Goal: Task Accomplishment & Management: Complete application form

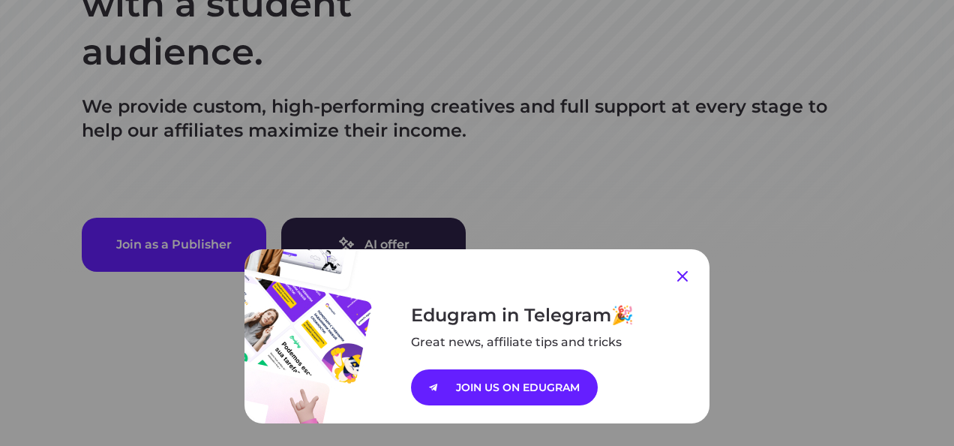
click at [678, 272] on icon at bounding box center [683, 276] width 18 height 18
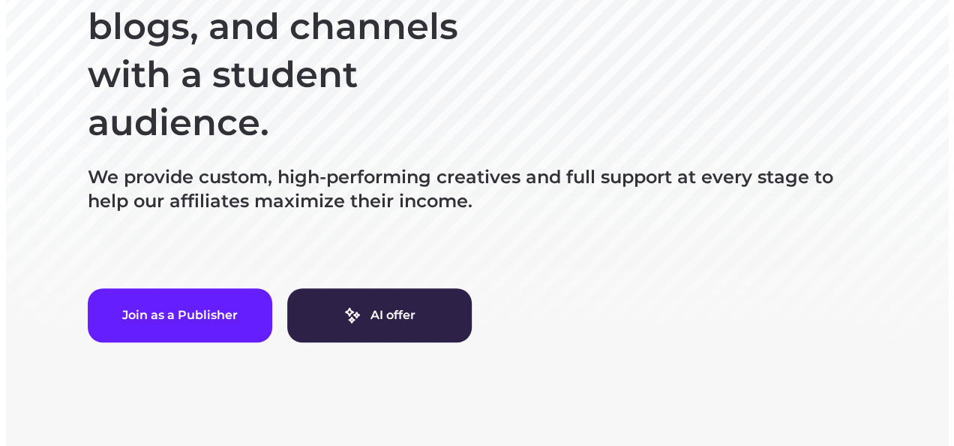
scroll to position [350, 0]
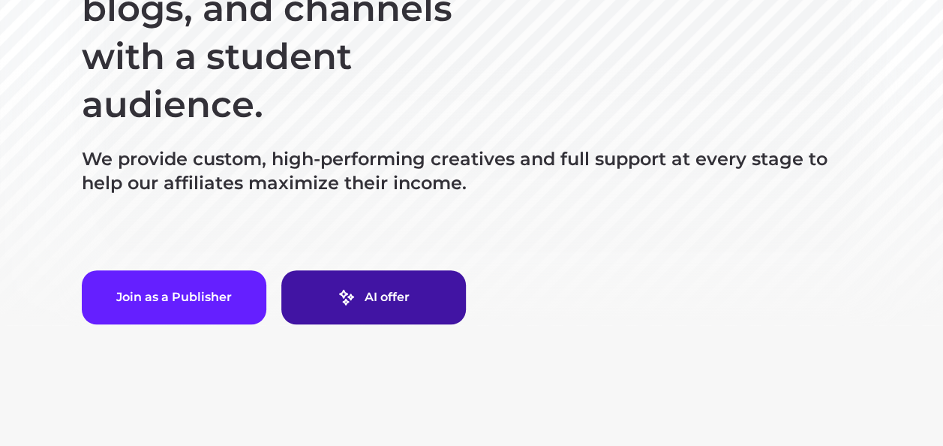
click at [335, 293] on link "AI offer" at bounding box center [373, 297] width 185 height 54
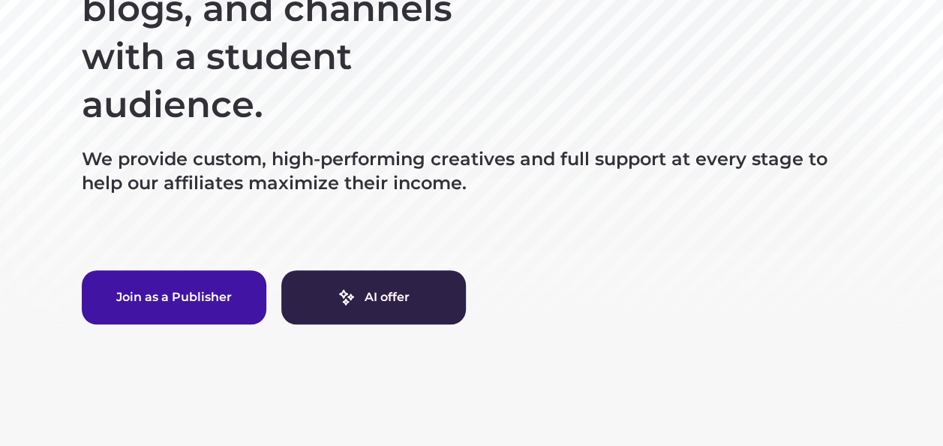
click at [162, 305] on button "Join as a Publisher" at bounding box center [174, 297] width 185 height 54
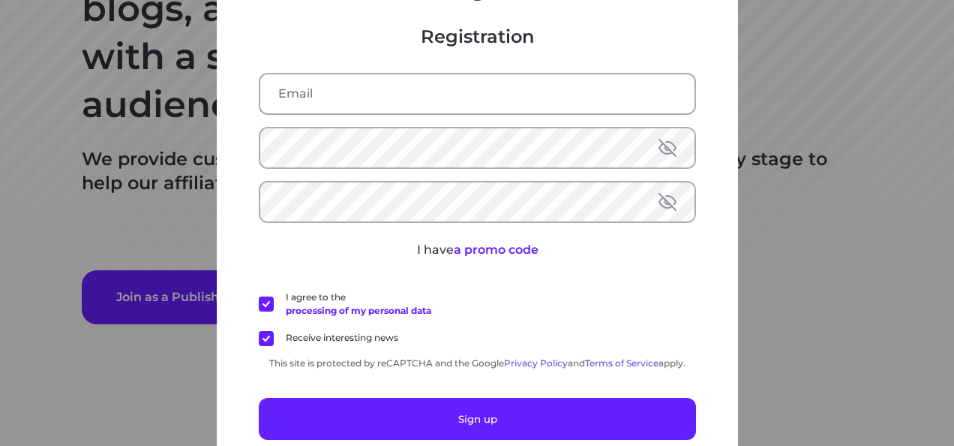
click at [768, 191] on div "Registration I have a promo code I agree to the processing of my personal data …" at bounding box center [477, 223] width 954 height 446
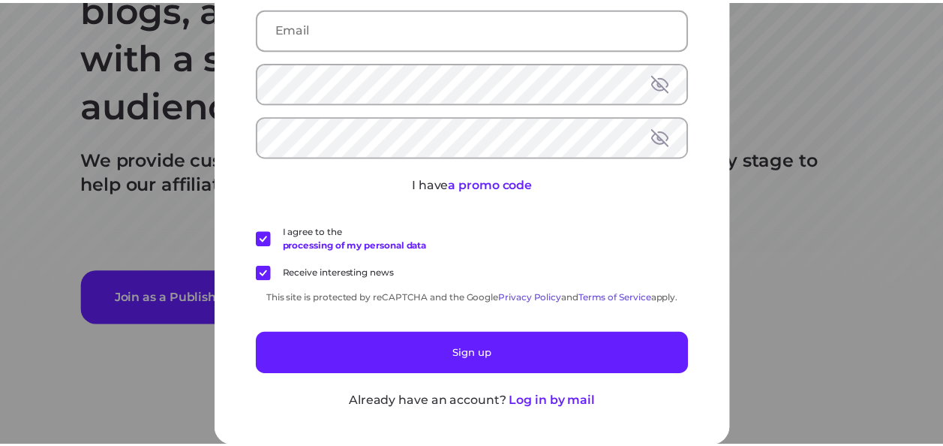
scroll to position [0, 0]
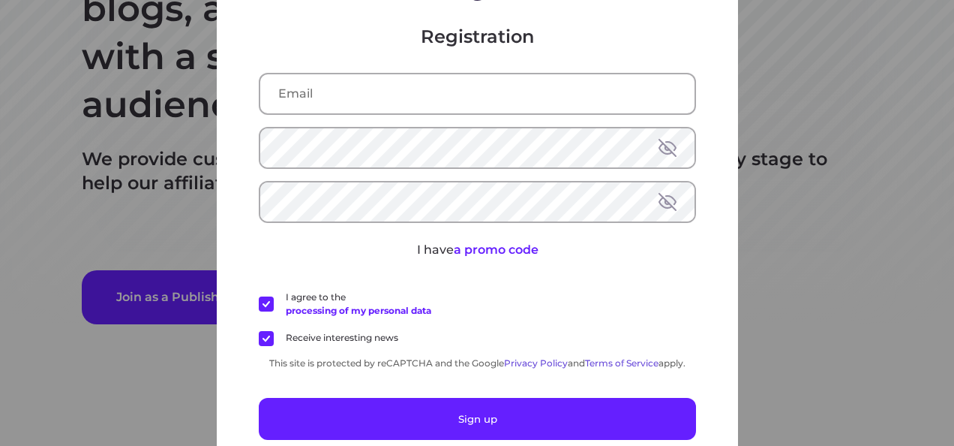
click at [791, 108] on div "Registration I have a promo code I agree to the processing of my personal data …" at bounding box center [477, 223] width 954 height 446
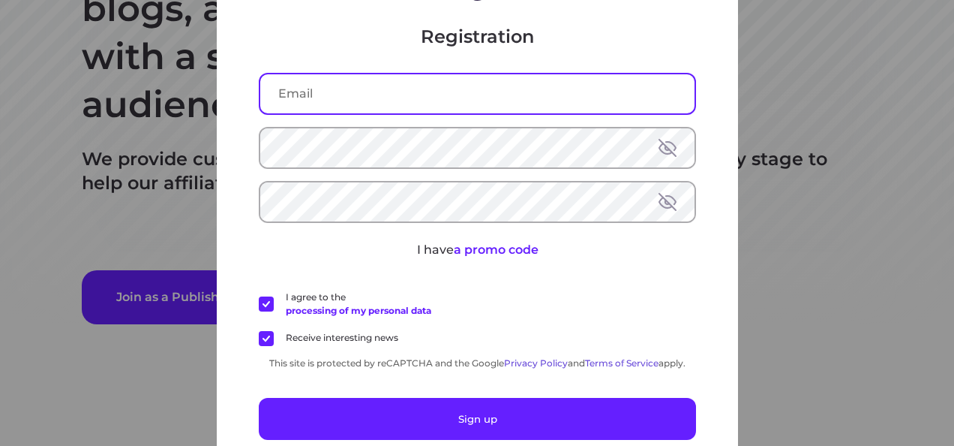
click at [317, 98] on input "text" at bounding box center [477, 93] width 434 height 39
type input "womar8938@gmail.com"
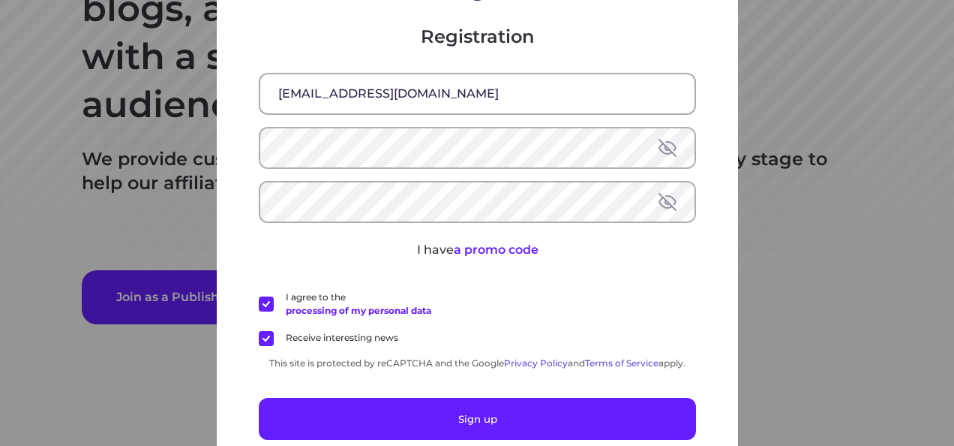
click at [668, 198] on button at bounding box center [668, 201] width 18 height 18
click at [662, 138] on button at bounding box center [668, 147] width 18 height 18
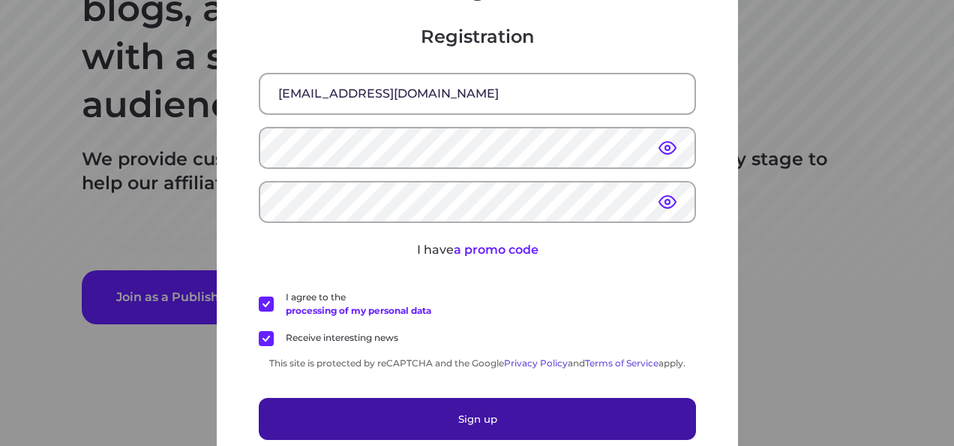
click at [500, 418] on button "Sign up" at bounding box center [477, 418] width 437 height 42
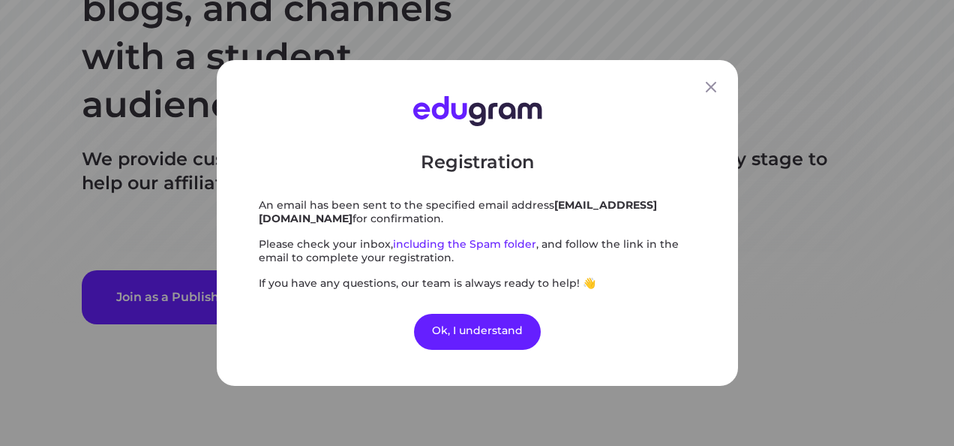
click at [500, 418] on div "Registration An email has been sent to the specified email address womar8938@gm…" at bounding box center [477, 223] width 954 height 446
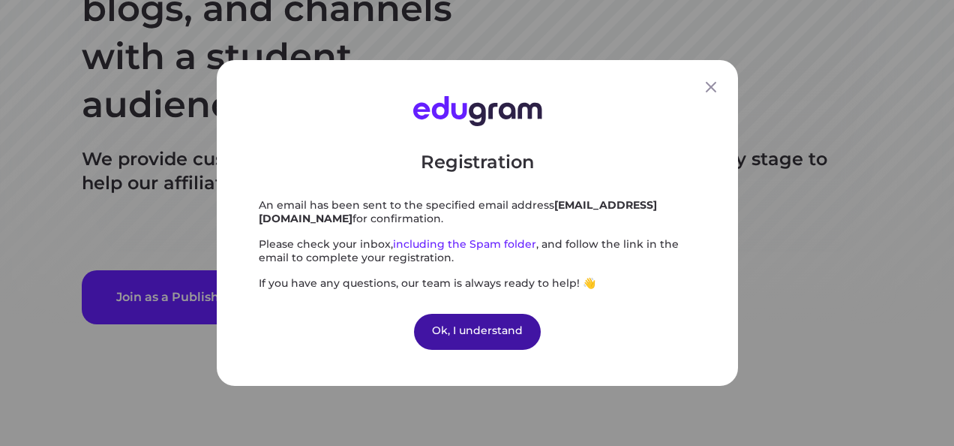
click at [470, 329] on div "Ok, I understand" at bounding box center [477, 332] width 127 height 36
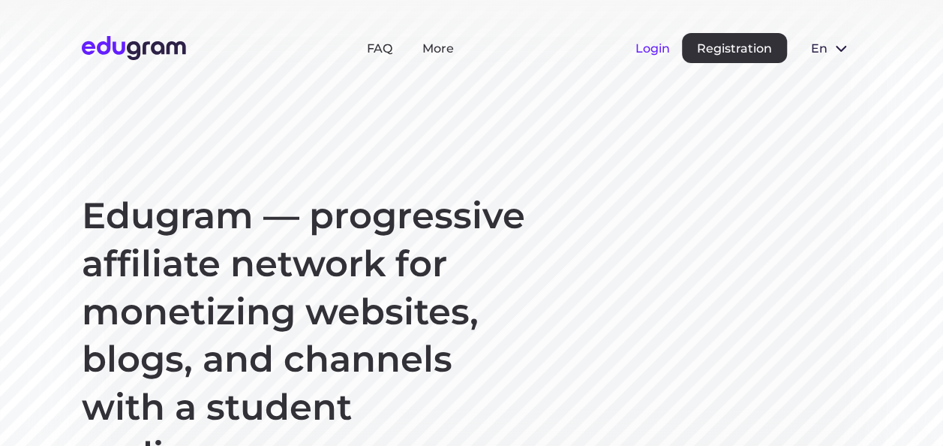
click at [664, 48] on button "Login" at bounding box center [652, 48] width 35 height 14
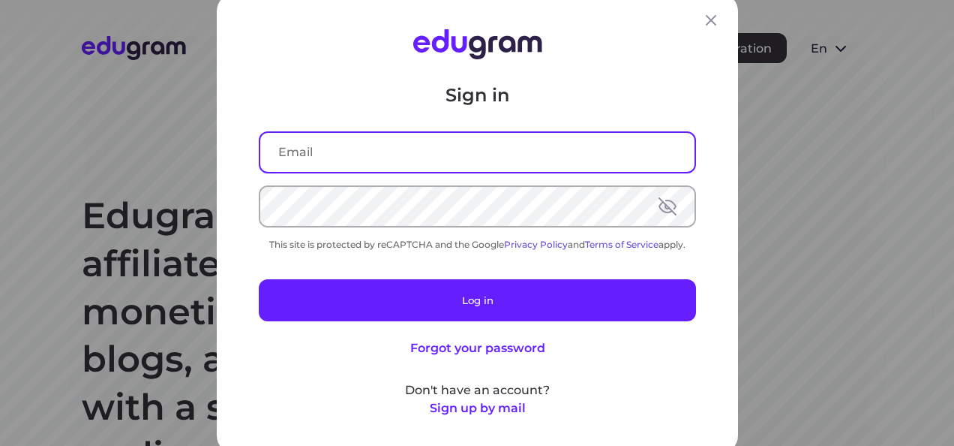
click at [434, 134] on input "text" at bounding box center [477, 151] width 434 height 39
type input "womar8938@gmail.com"
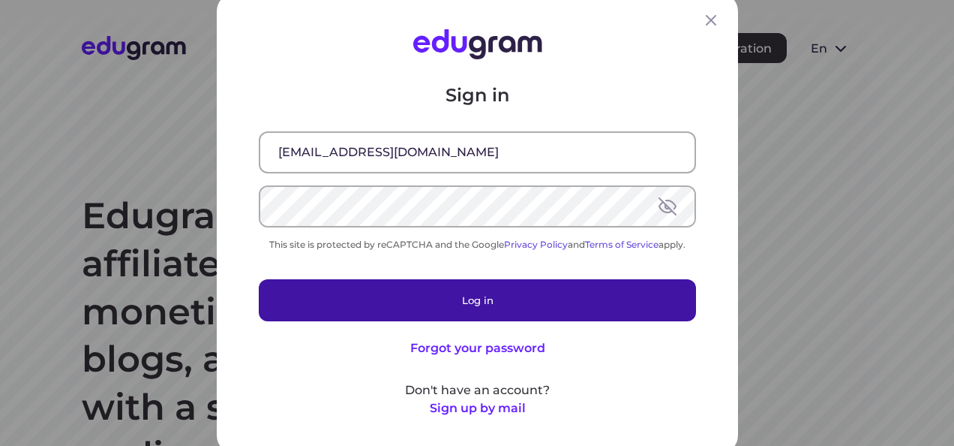
click at [419, 295] on button "Log in" at bounding box center [477, 299] width 437 height 42
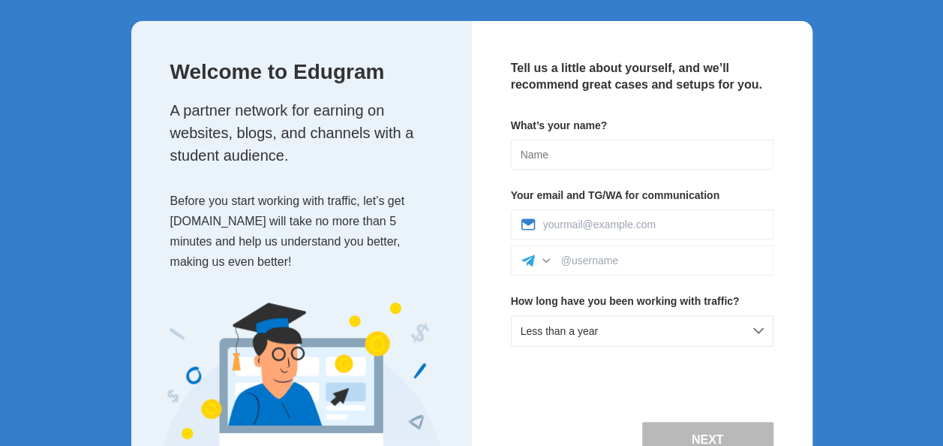
scroll to position [76, 0]
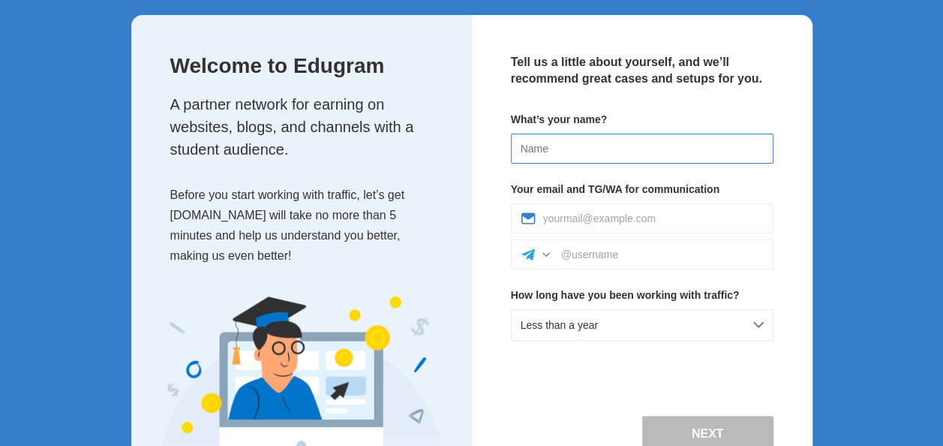
click at [732, 152] on input at bounding box center [642, 149] width 263 height 30
type input "[PERSON_NAME]"
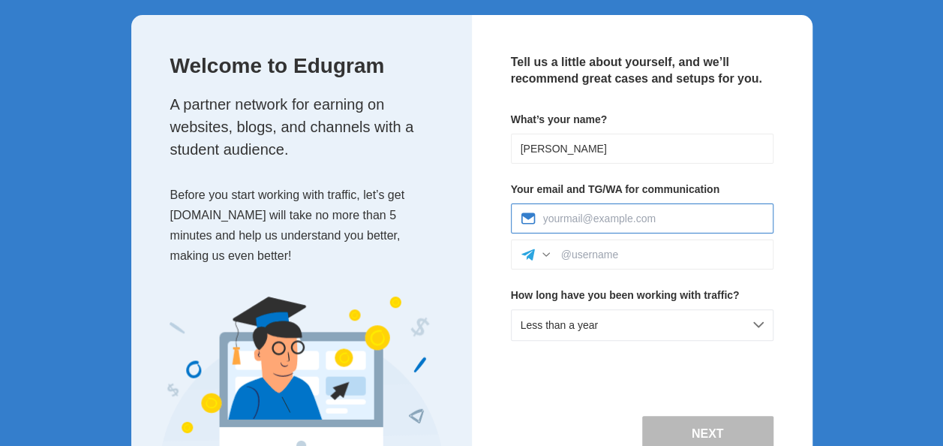
click at [617, 219] on input at bounding box center [653, 218] width 221 height 12
type input "womar8938@gmail.com"
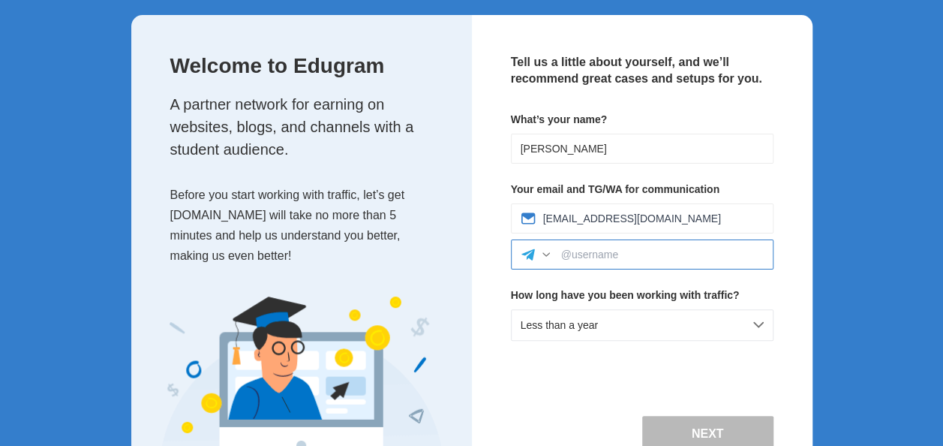
click at [611, 259] on input at bounding box center [662, 254] width 203 height 12
click at [543, 254] on div at bounding box center [546, 254] width 15 height 15
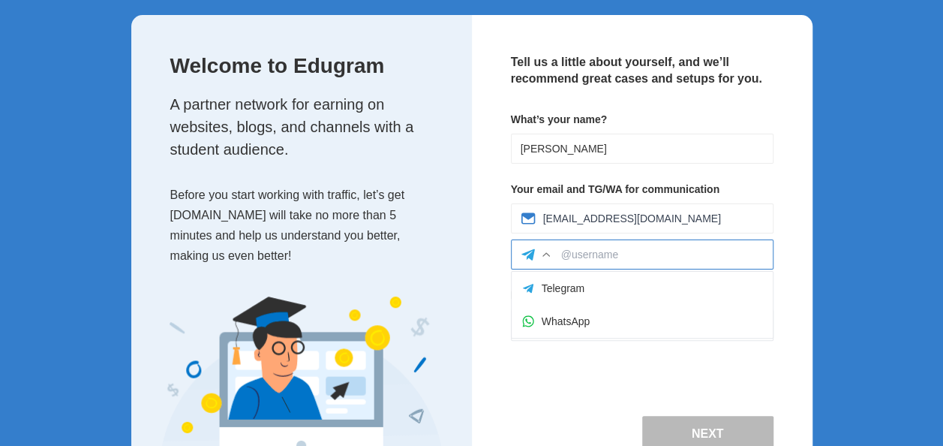
click at [568, 253] on input at bounding box center [662, 254] width 203 height 12
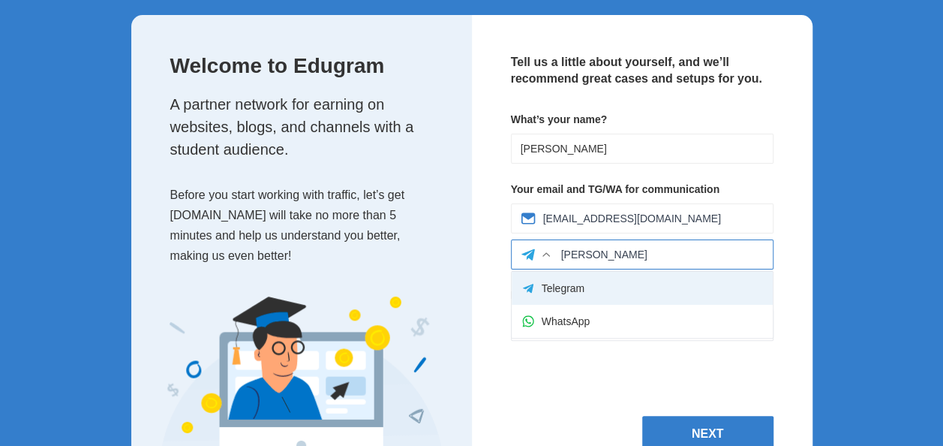
type input "omar sebaq"
click at [618, 295] on div "Telegram" at bounding box center [642, 288] width 261 height 33
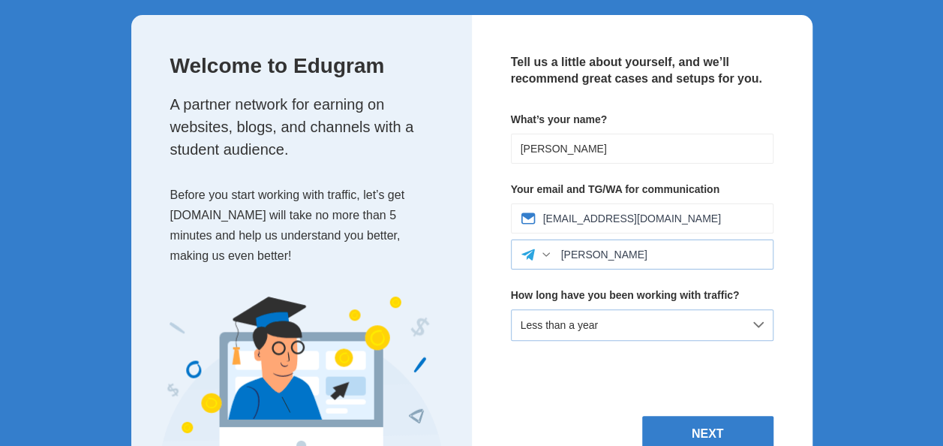
click at [645, 323] on div "Less than a year" at bounding box center [642, 325] width 263 height 32
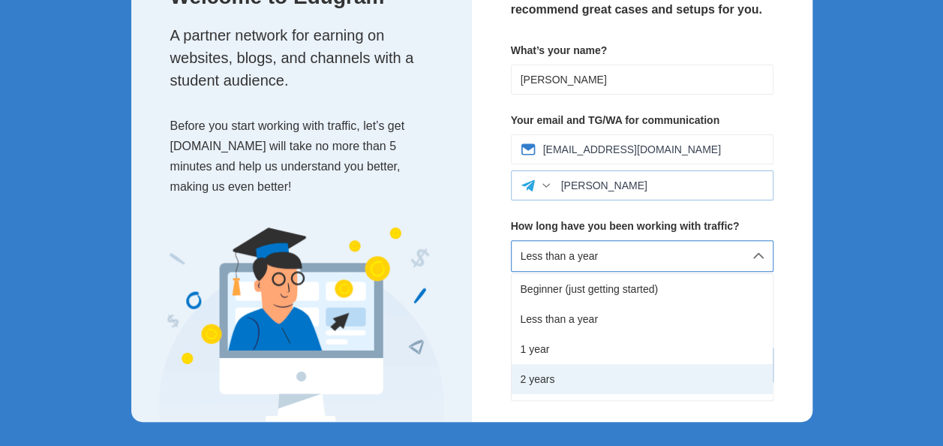
scroll to position [68, 0]
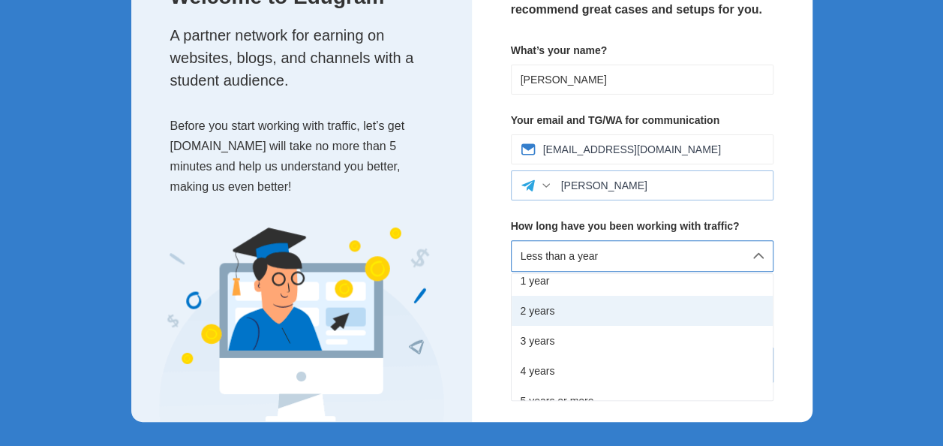
click at [580, 322] on div "2 years" at bounding box center [642, 311] width 261 height 30
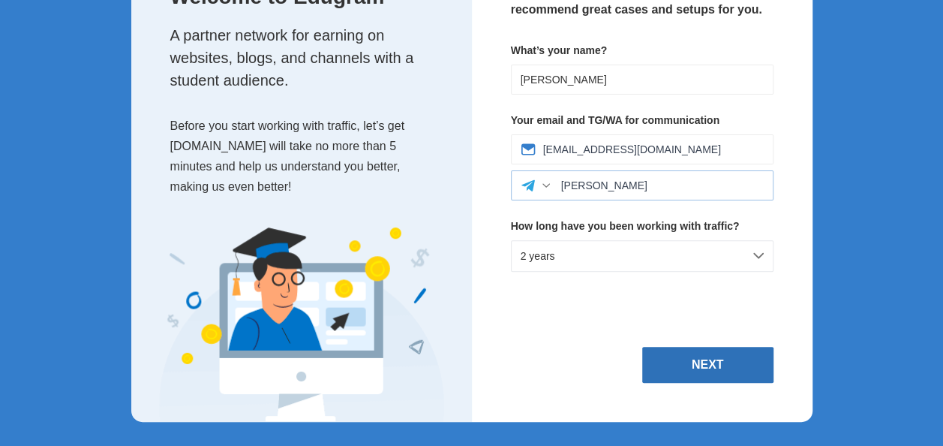
click at [660, 369] on button "Next" at bounding box center [707, 365] width 131 height 36
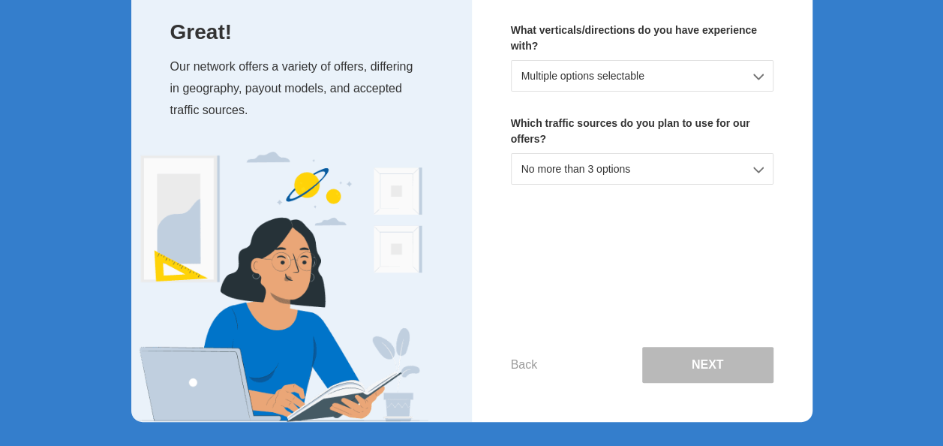
scroll to position [0, 0]
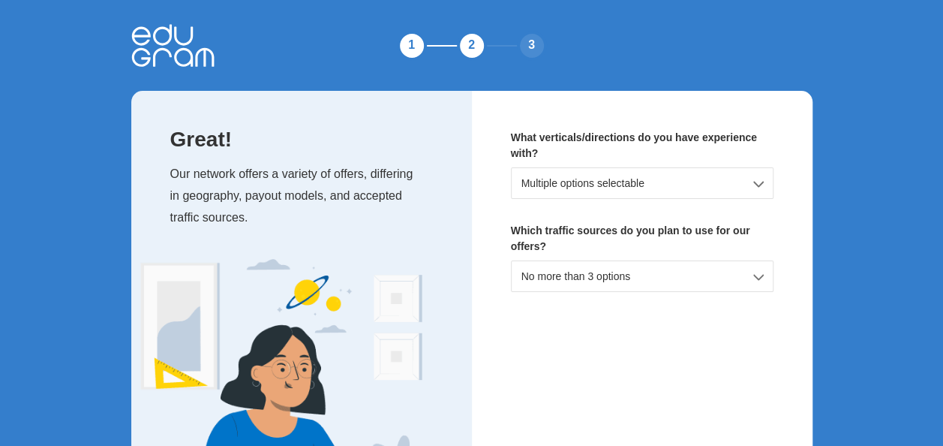
click at [649, 275] on div "No more than 3 options" at bounding box center [642, 276] width 263 height 32
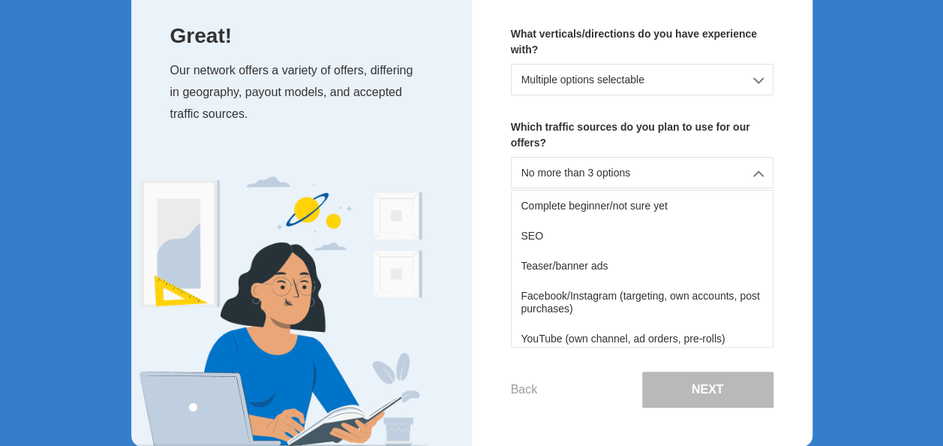
scroll to position [110, 0]
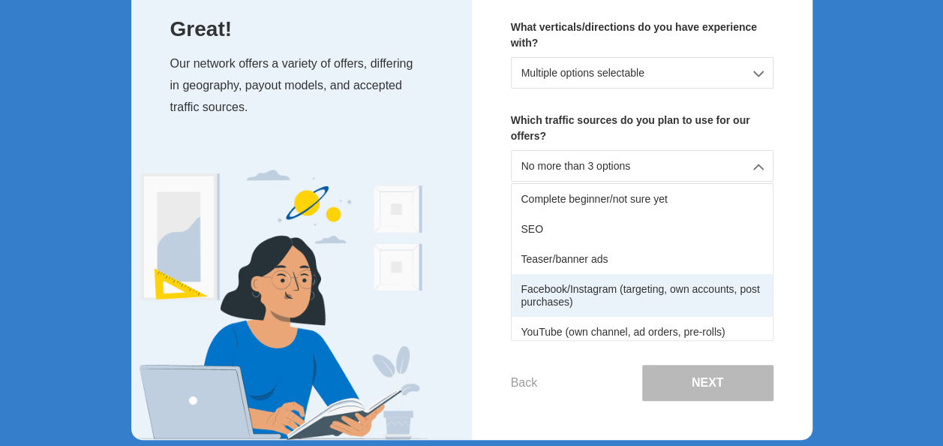
click at [627, 302] on div "Facebook/Instagram (targeting, own accounts, post purchases)" at bounding box center [642, 295] width 261 height 42
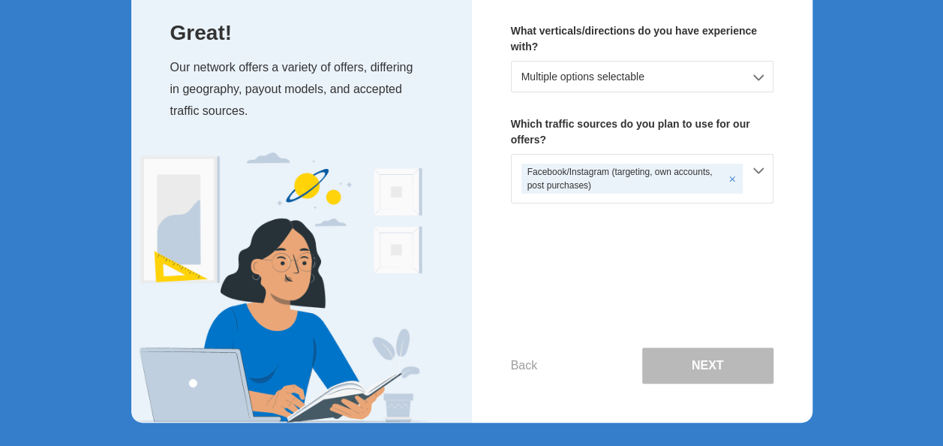
click at [680, 83] on div "Multiple options selectable" at bounding box center [642, 77] width 263 height 32
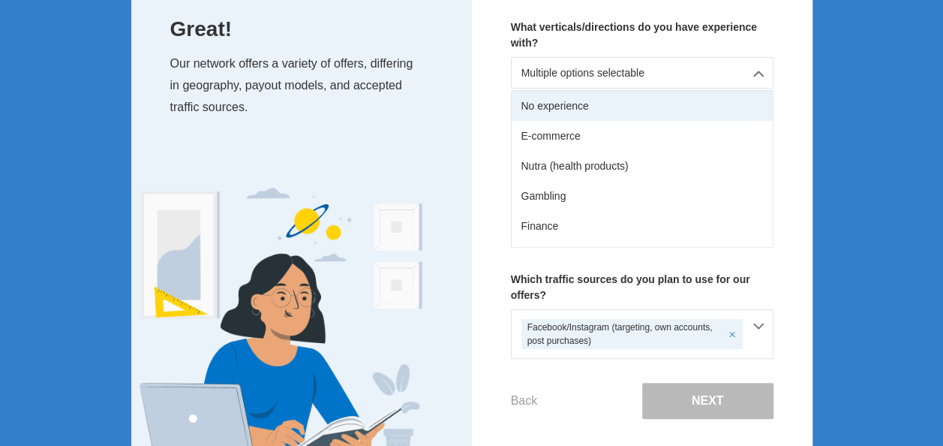
click at [647, 111] on div "No experience" at bounding box center [642, 106] width 261 height 30
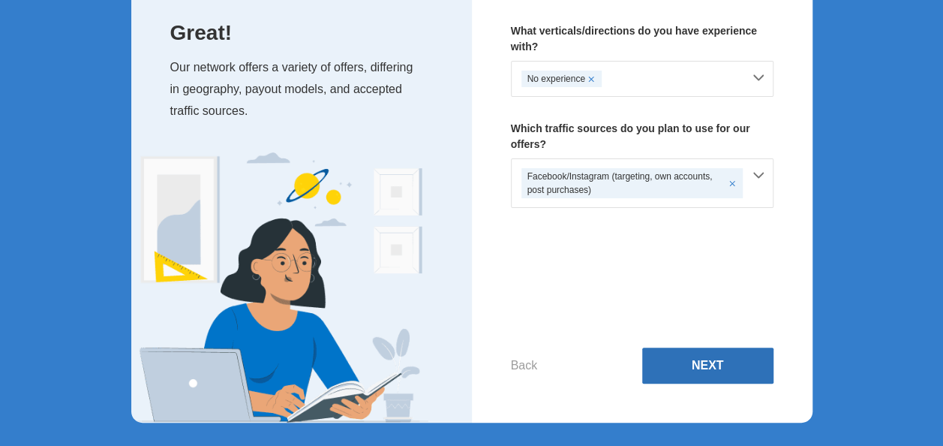
click at [683, 359] on button "Next" at bounding box center [707, 365] width 131 height 36
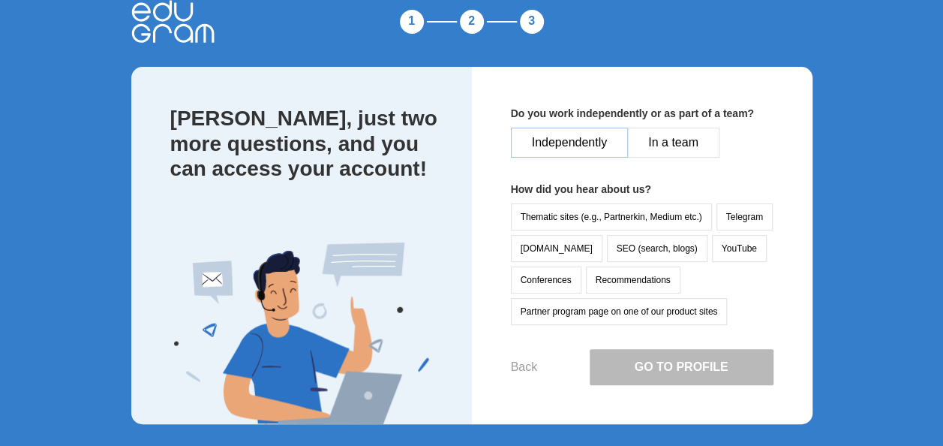
click at [588, 140] on button "Independently" at bounding box center [570, 143] width 118 height 30
click at [735, 219] on button "Telegram" at bounding box center [744, 216] width 56 height 27
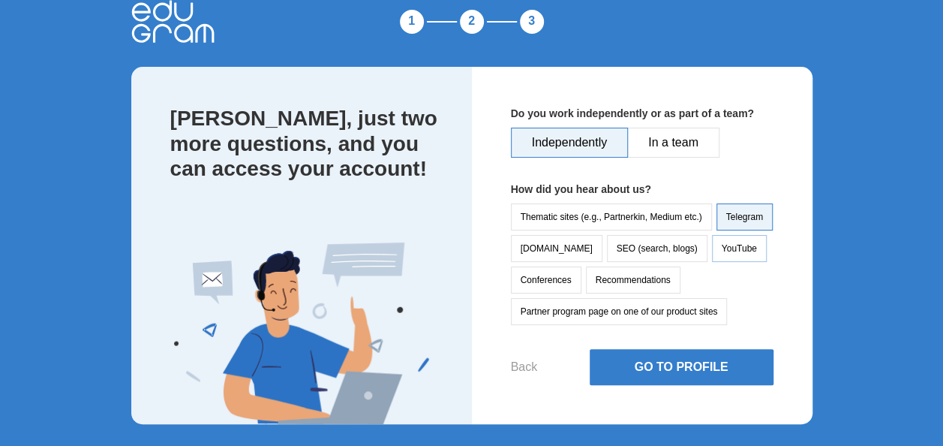
click at [712, 244] on button "YouTube" at bounding box center [739, 248] width 55 height 27
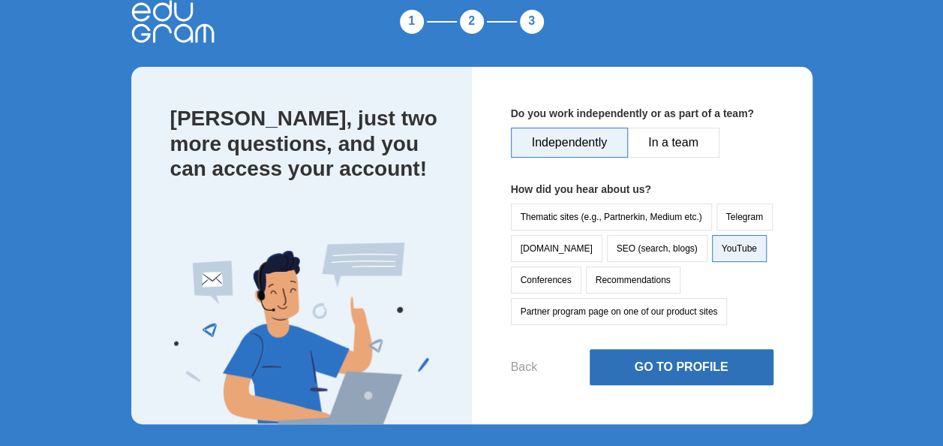
click at [684, 353] on button "Go to Profile" at bounding box center [682, 367] width 184 height 36
